Goal: Navigation & Orientation: Understand site structure

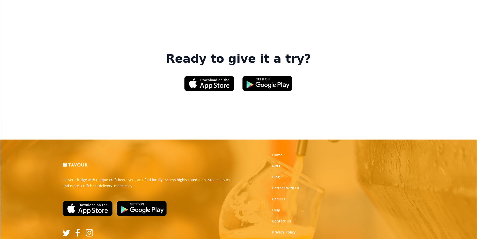
scroll to position [758, 0]
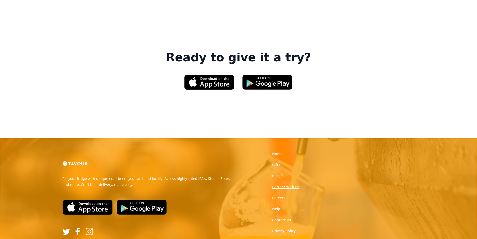
click at [295, 184] on link "Partner With Us" at bounding box center [285, 186] width 27 height 5
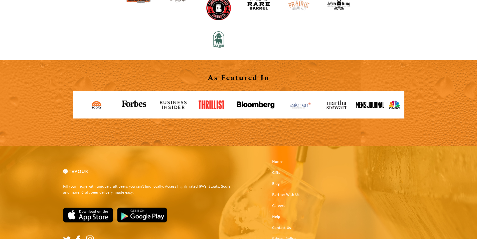
scroll to position [553, 0]
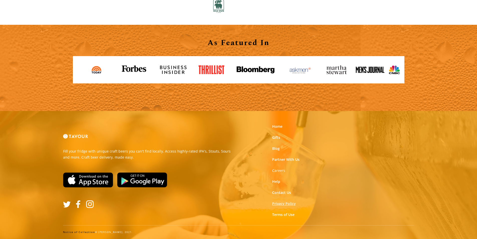
click at [282, 203] on link "Privacy Policy" at bounding box center [284, 203] width 24 height 5
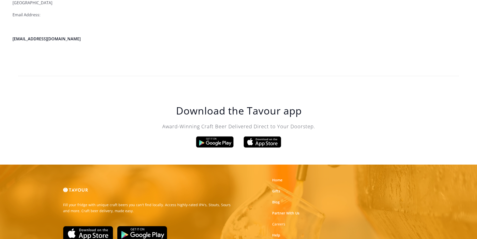
scroll to position [1427, 0]
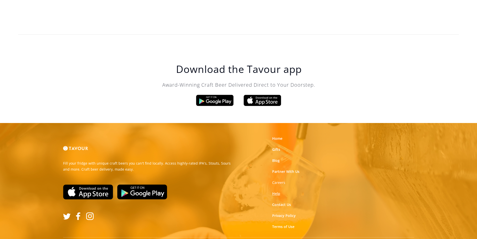
click at [277, 191] on link "Help" at bounding box center [276, 193] width 8 height 5
